Goal: Find specific page/section: Find specific page/section

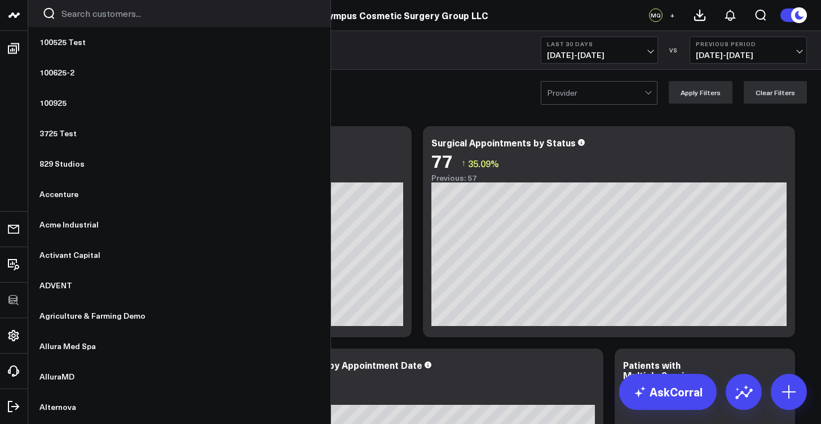
click at [97, 12] on input "Search customers input" at bounding box center [188, 13] width 255 height 12
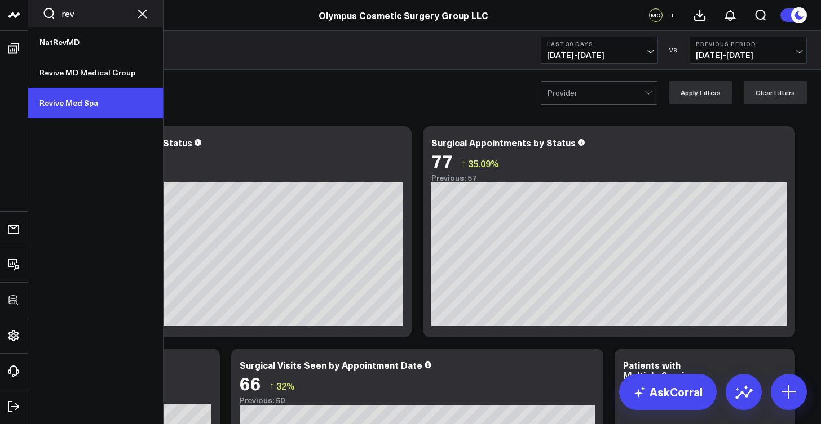
type input "rev"
click at [82, 100] on link "Revive Med Spa" at bounding box center [95, 103] width 135 height 30
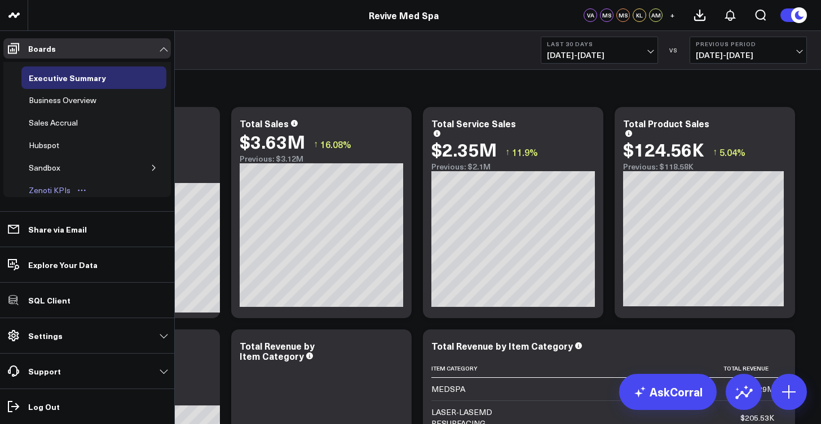
click at [68, 184] on div "Zenoti KPIs" at bounding box center [49, 191] width 47 height 14
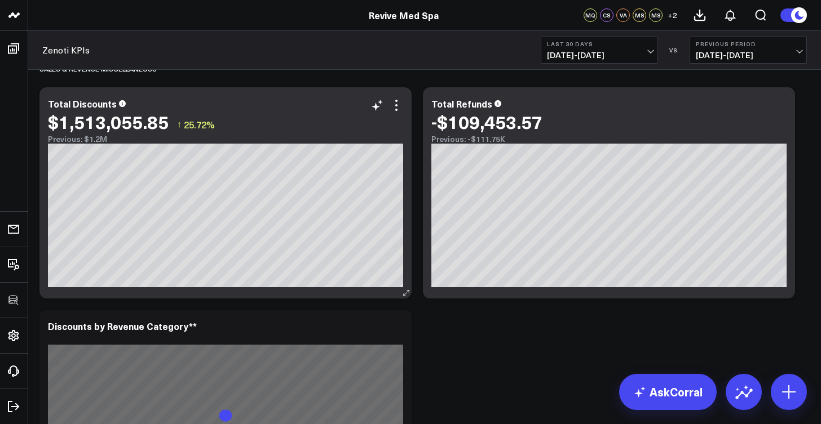
scroll to position [1416, 0]
